Goal: Task Accomplishment & Management: Manage account settings

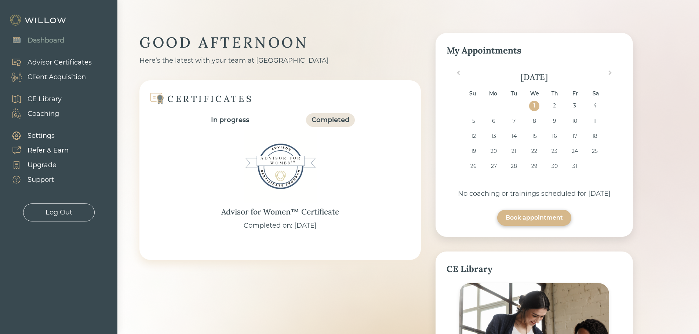
click at [71, 77] on div "Client Acquisition" at bounding box center [57, 77] width 58 height 10
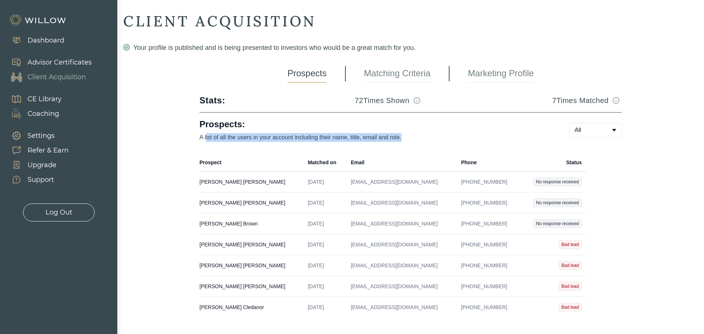
drag, startPoint x: 206, startPoint y: 138, endPoint x: 483, endPoint y: 140, distance: 277.0
click at [483, 140] on p "A list of all the users in your account including their name, title, email and …" at bounding box center [373, 137] width 346 height 9
click at [483, 139] on p "A list of all the users in your account including their name, title, email and …" at bounding box center [373, 137] width 346 height 9
click at [581, 136] on body "Dashboard Advisor Certificates Client Acquisition CE Library Coaching Settings …" at bounding box center [352, 167] width 704 height 334
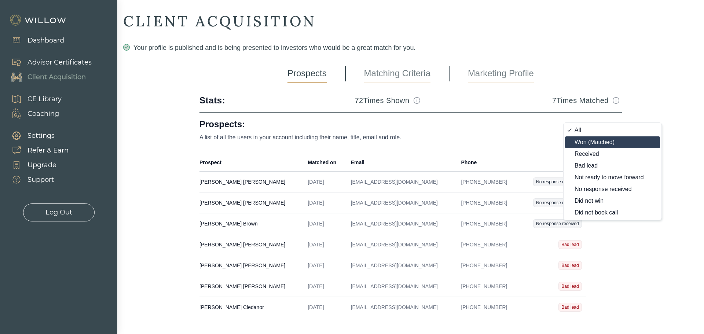
click at [609, 141] on div "Won (Matched)" at bounding box center [609, 142] width 69 height 6
type input "7"
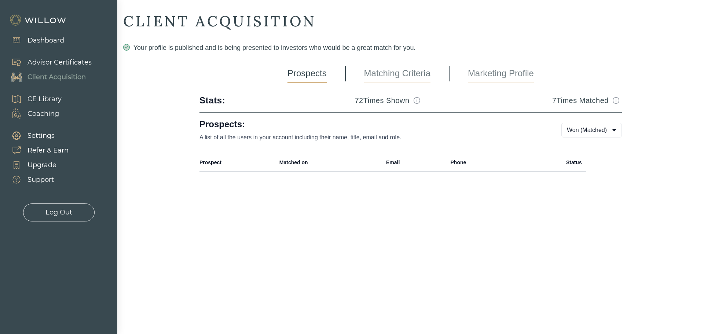
click at [605, 132] on body "Dashboard Advisor Certificates Client Acquisition CE Library Coaching Settings …" at bounding box center [352, 167] width 704 height 334
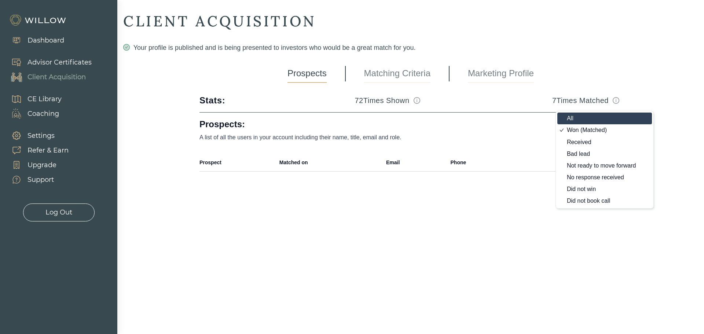
click at [601, 120] on div "All" at bounding box center [601, 119] width 69 height 6
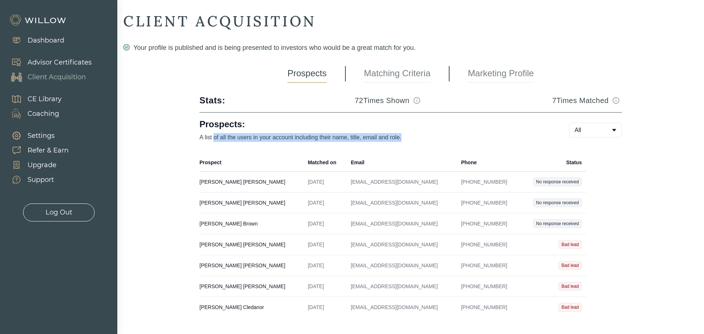
drag, startPoint x: 214, startPoint y: 134, endPoint x: 454, endPoint y: 142, distance: 240.4
click at [454, 142] on p "A list of all the users in your account including their name, title, email and …" at bounding box center [373, 137] width 346 height 9
click at [455, 142] on p "A list of all the users in your account including their name, title, email and …" at bounding box center [373, 137] width 346 height 9
drag, startPoint x: 366, startPoint y: 183, endPoint x: 327, endPoint y: 183, distance: 39.6
click at [347, 183] on td "[EMAIL_ADDRESS][DOMAIN_NAME]" at bounding box center [402, 182] width 110 height 21
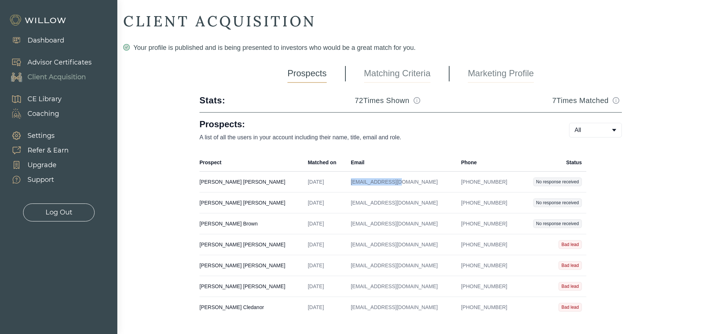
select select "2"
